Goal: Information Seeking & Learning: Learn about a topic

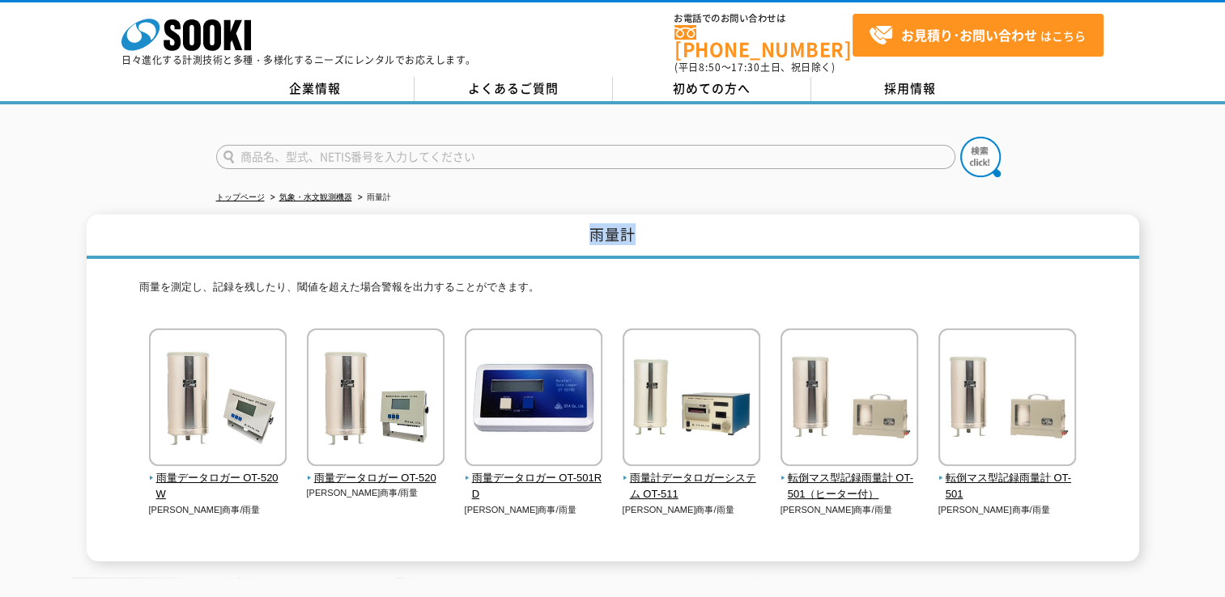
drag, startPoint x: 580, startPoint y: 223, endPoint x: 800, endPoint y: 227, distance: 220.2
click at [800, 227] on h1 "雨量計" at bounding box center [613, 237] width 1052 height 45
click at [266, 230] on h1 "雨量計" at bounding box center [613, 237] width 1052 height 45
drag, startPoint x: 308, startPoint y: 597, endPoint x: 282, endPoint y: 515, distance: 85.8
click at [282, 515] on div "雨量データロガー OT-520W [PERSON_NAME]商事/雨量" at bounding box center [612, 439] width 947 height 221
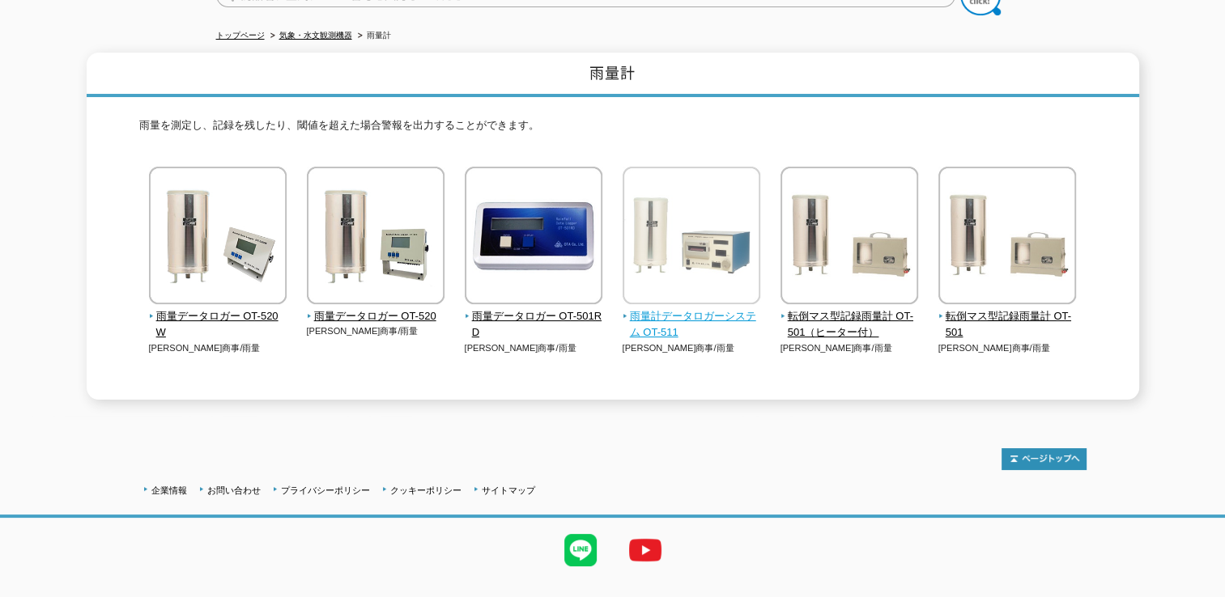
scroll to position [183, 0]
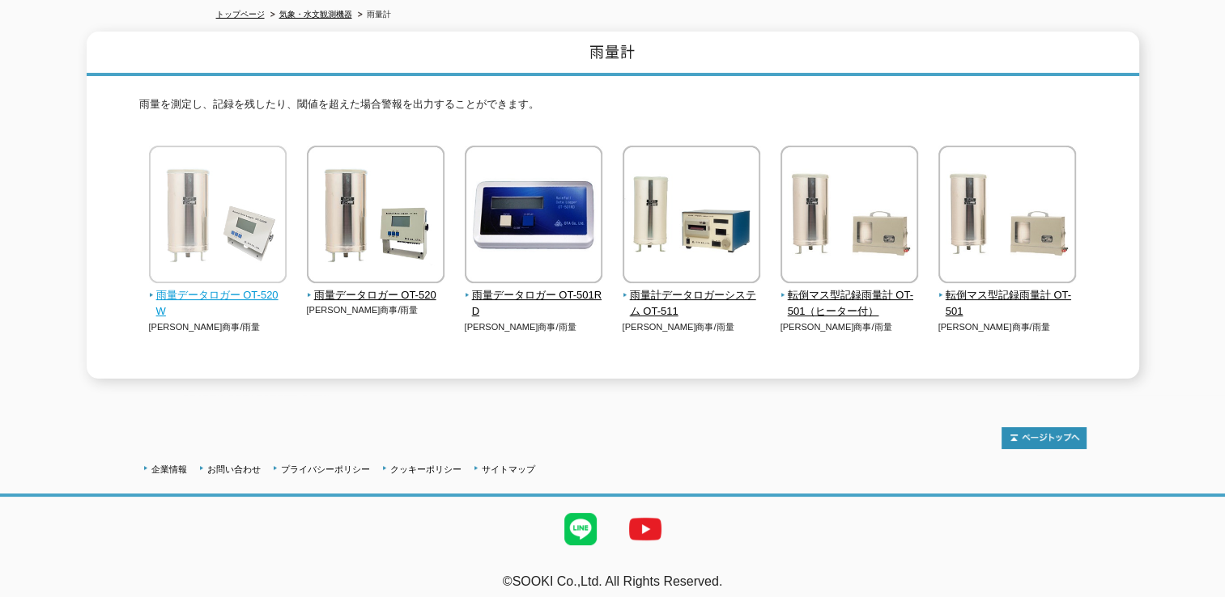
click at [227, 215] on img at bounding box center [218, 217] width 138 height 142
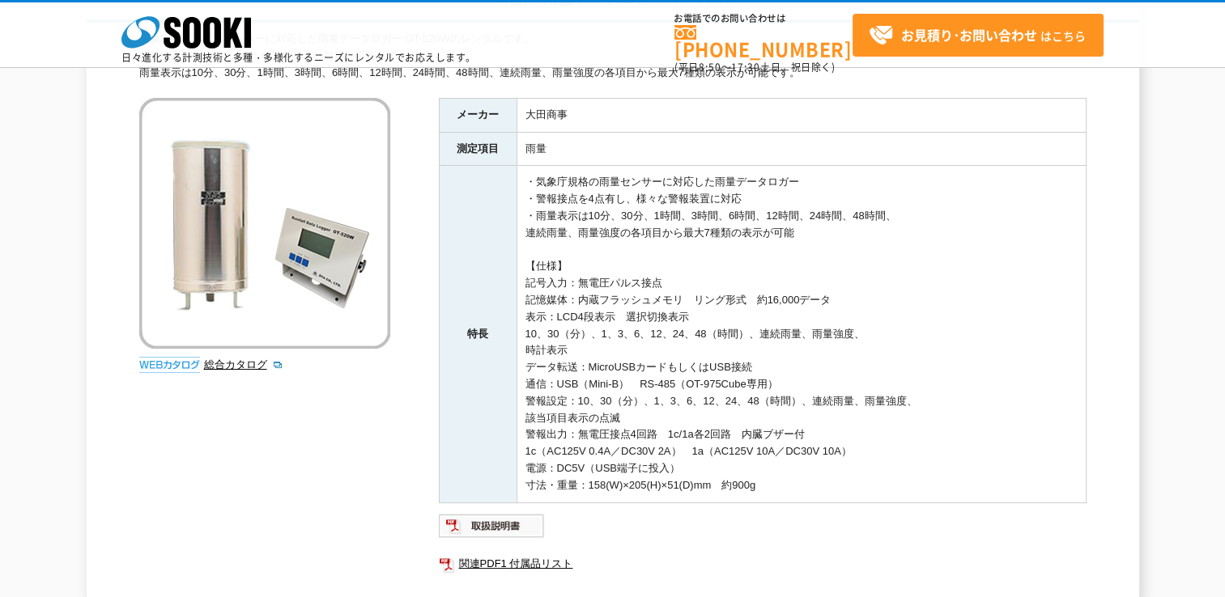
scroll to position [157, 0]
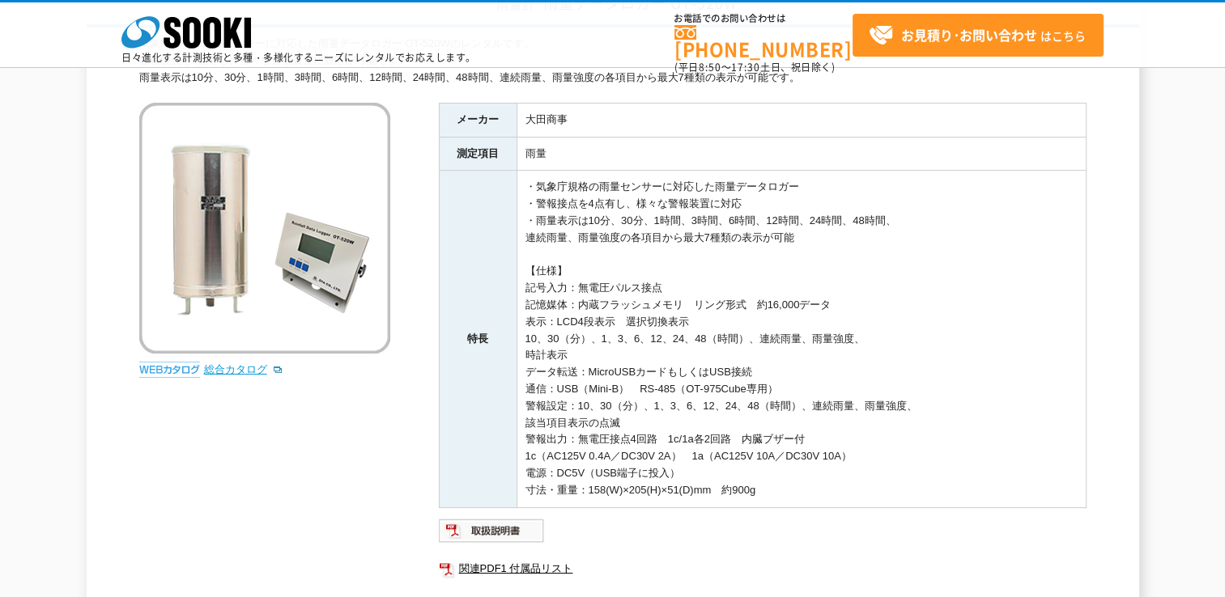
click at [225, 371] on link "総合カタログ" at bounding box center [243, 369] width 79 height 12
